Goal: Check status: Check status

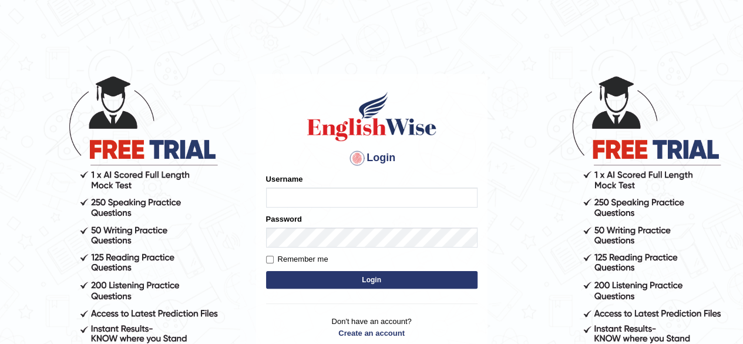
click at [293, 199] on input "Username" at bounding box center [372, 197] width 212 height 20
type input "pramod_parramataa"
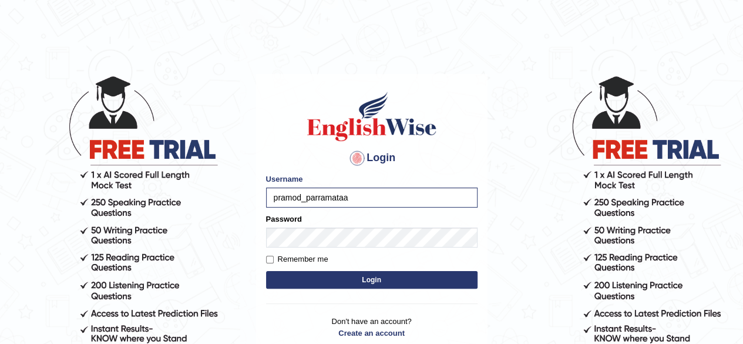
click at [360, 273] on button "Login" at bounding box center [372, 280] width 212 height 18
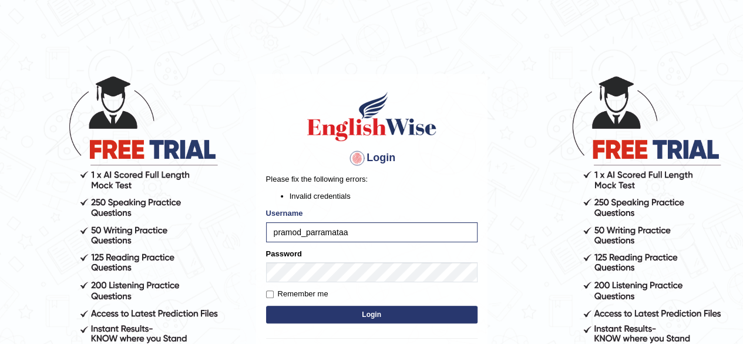
click at [360, 317] on button "Login" at bounding box center [372, 315] width 212 height 18
click at [364, 233] on input "pramod_parramataa" at bounding box center [372, 232] width 212 height 20
type input "p"
type input "pramod_parramatta"
click at [352, 318] on button "Login" at bounding box center [372, 315] width 212 height 18
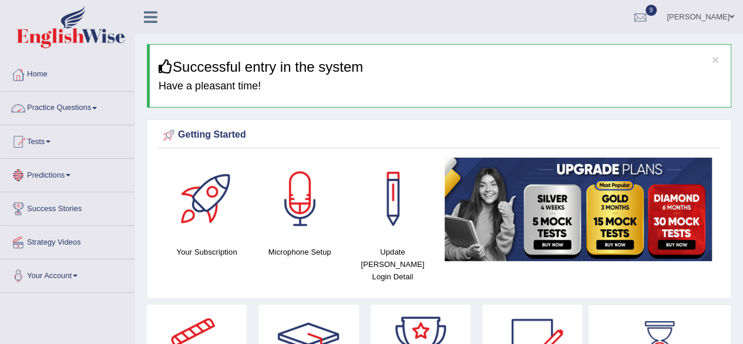
click at [97, 108] on span at bounding box center [94, 108] width 5 height 2
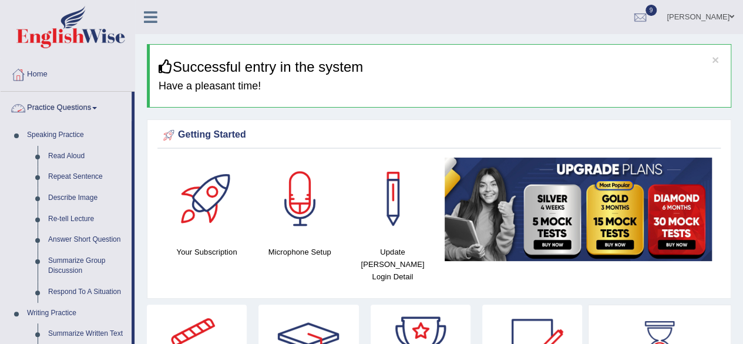
click at [101, 108] on link "Practice Questions" at bounding box center [66, 106] width 131 height 29
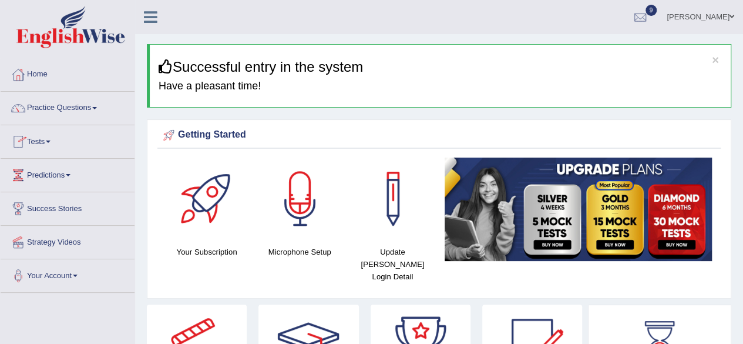
click at [49, 140] on span at bounding box center [48, 141] width 5 height 2
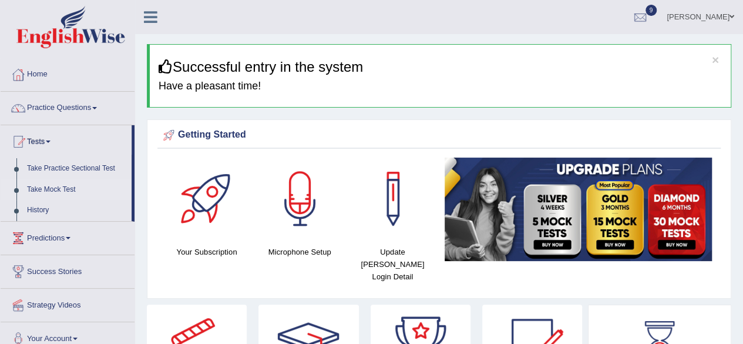
click at [55, 183] on link "Take Mock Test" at bounding box center [77, 189] width 110 height 21
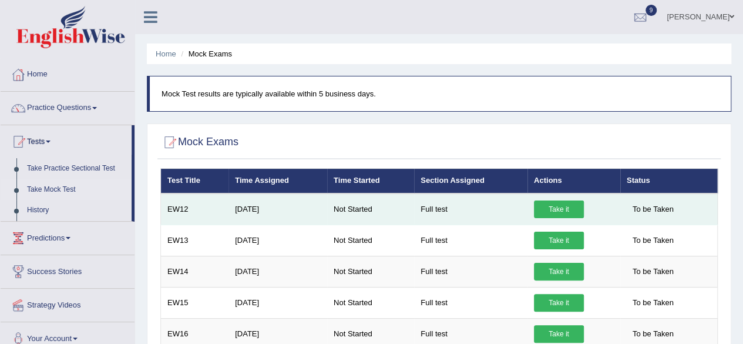
click at [564, 210] on link "Take it" at bounding box center [559, 209] width 50 height 18
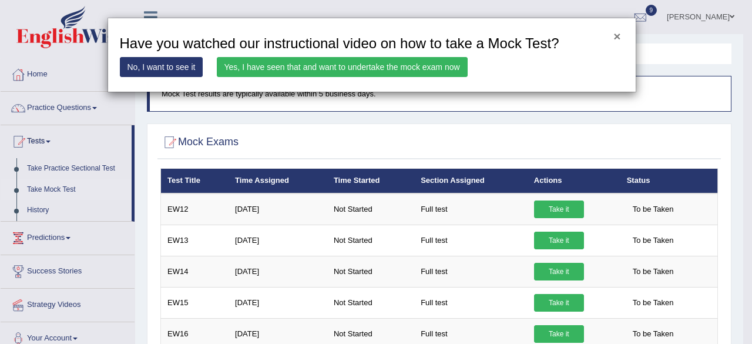
click at [615, 30] on button "×" at bounding box center [616, 36] width 7 height 12
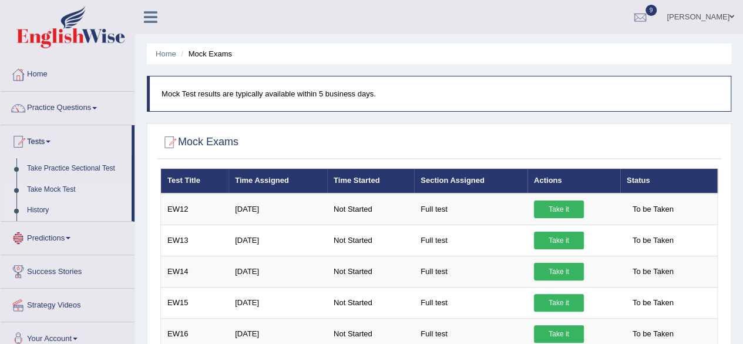
click at [52, 206] on link "History" at bounding box center [77, 210] width 110 height 21
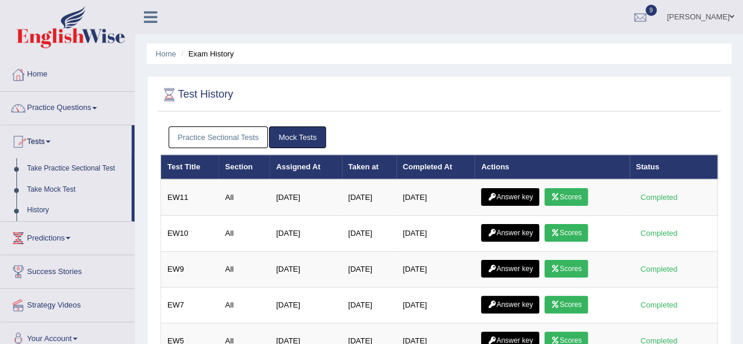
click at [38, 207] on link "History" at bounding box center [77, 210] width 110 height 21
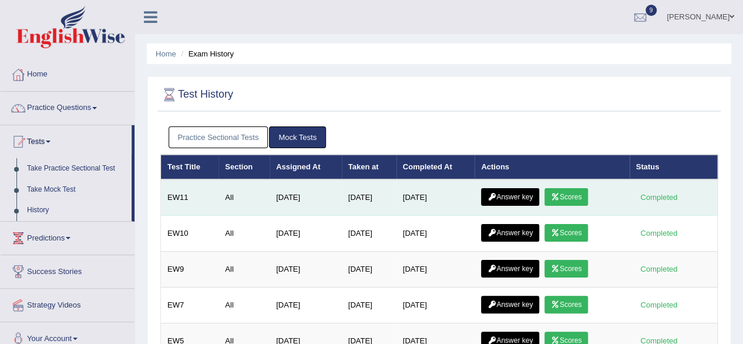
click at [571, 190] on link "Scores" at bounding box center [566, 197] width 43 height 18
click at [586, 196] on link "Scores" at bounding box center [566, 197] width 43 height 18
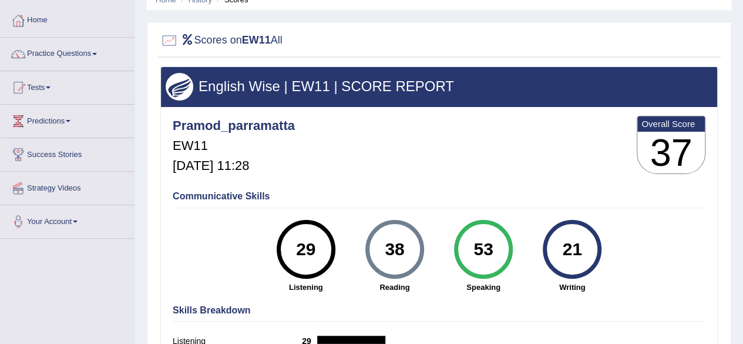
scroll to position [53, 0]
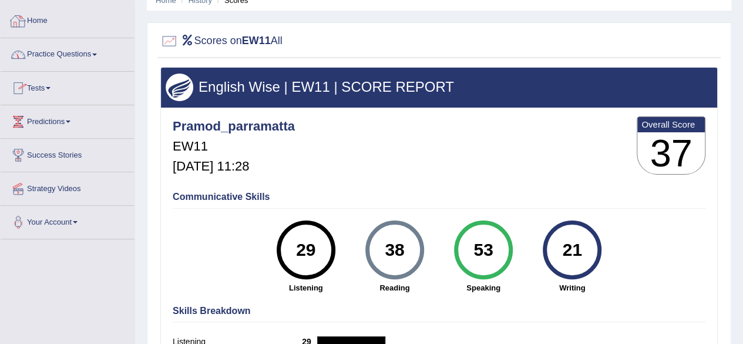
click at [45, 16] on link "Home" at bounding box center [68, 19] width 134 height 29
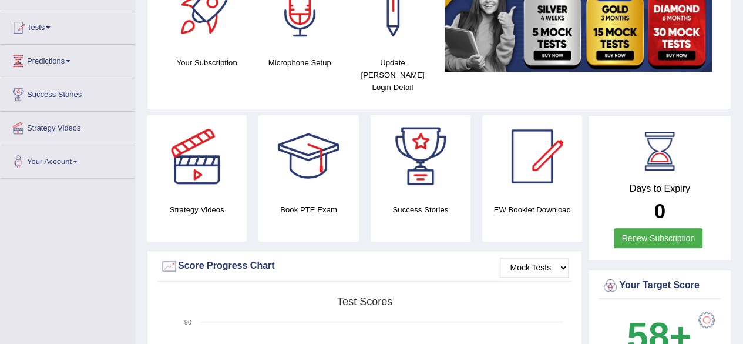
scroll to position [75, 0]
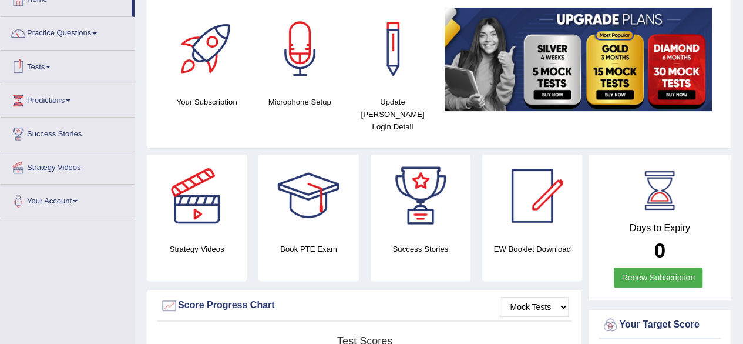
click at [51, 66] on span at bounding box center [48, 67] width 5 height 2
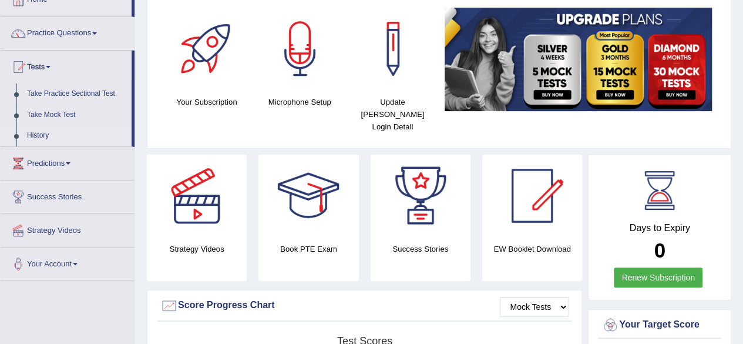
click at [43, 136] on link "History" at bounding box center [77, 135] width 110 height 21
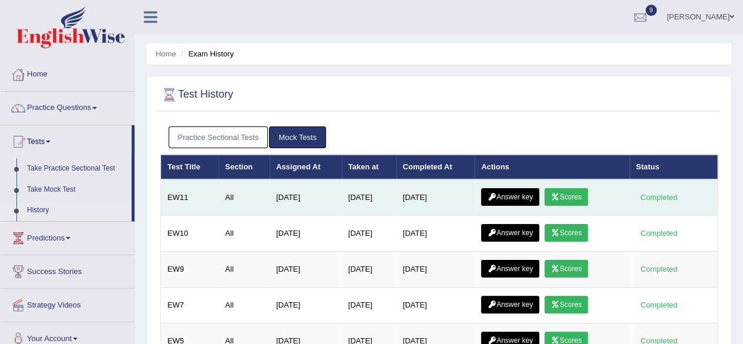
click at [560, 194] on icon at bounding box center [555, 196] width 9 height 7
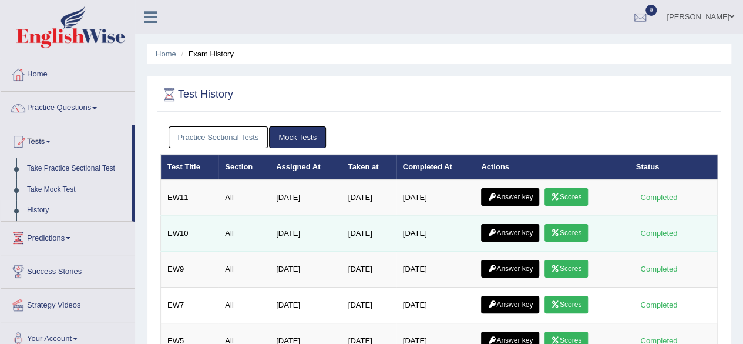
click at [560, 230] on icon at bounding box center [555, 232] width 9 height 7
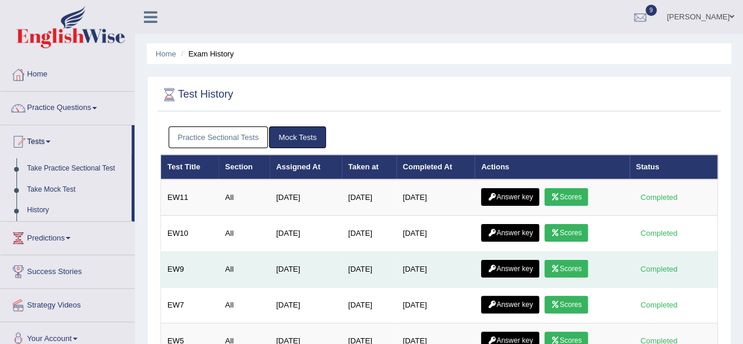
click at [585, 263] on link "Scores" at bounding box center [566, 269] width 43 height 18
